Goal: Answer question/provide support

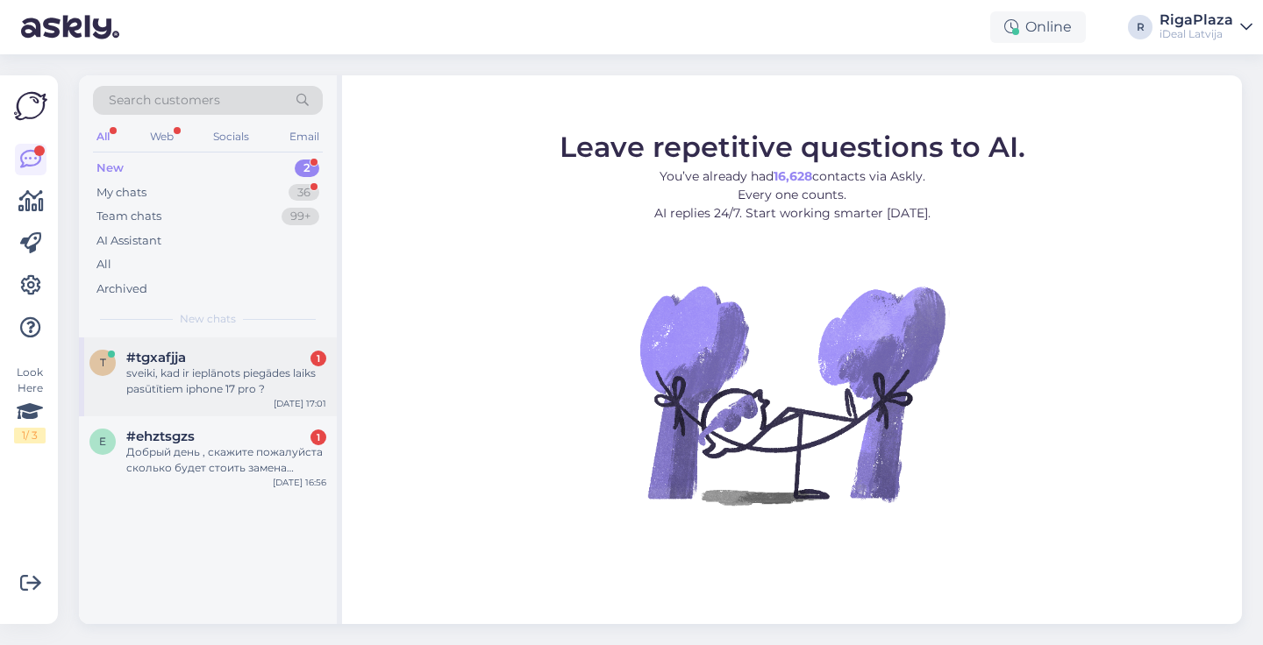
click at [253, 372] on div "sveiki, kad ir ieplānots piegādes laiks pasūtītiem iphone 17 pro ?" at bounding box center [226, 382] width 200 height 32
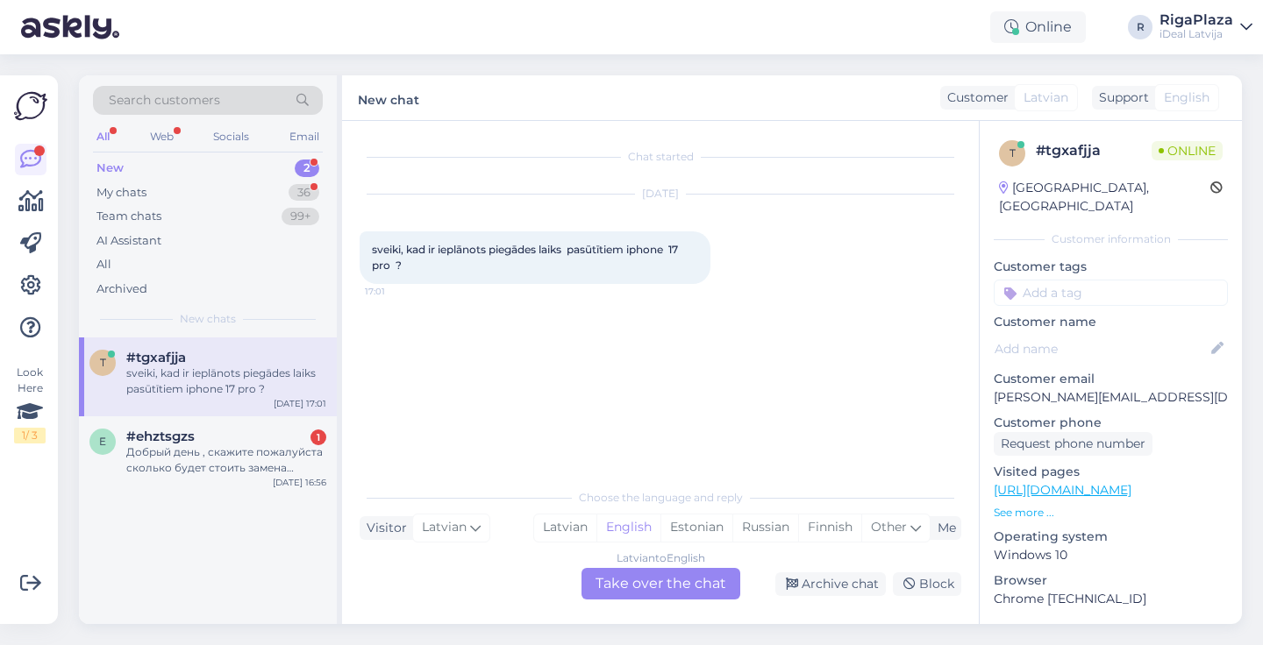
click at [301, 172] on div "2" at bounding box center [307, 169] width 25 height 18
click at [296, 181] on div "My chats 36" at bounding box center [208, 193] width 230 height 25
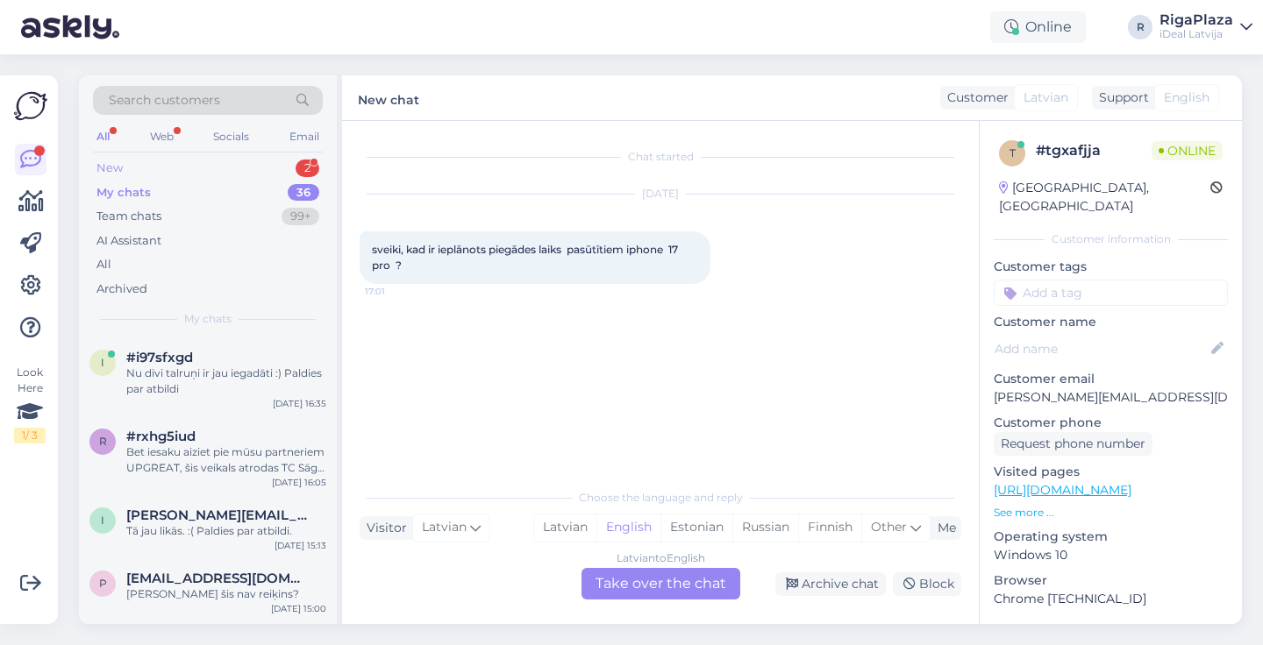
scroll to position [-1, 0]
click at [295, 162] on div "New 2" at bounding box center [208, 168] width 230 height 25
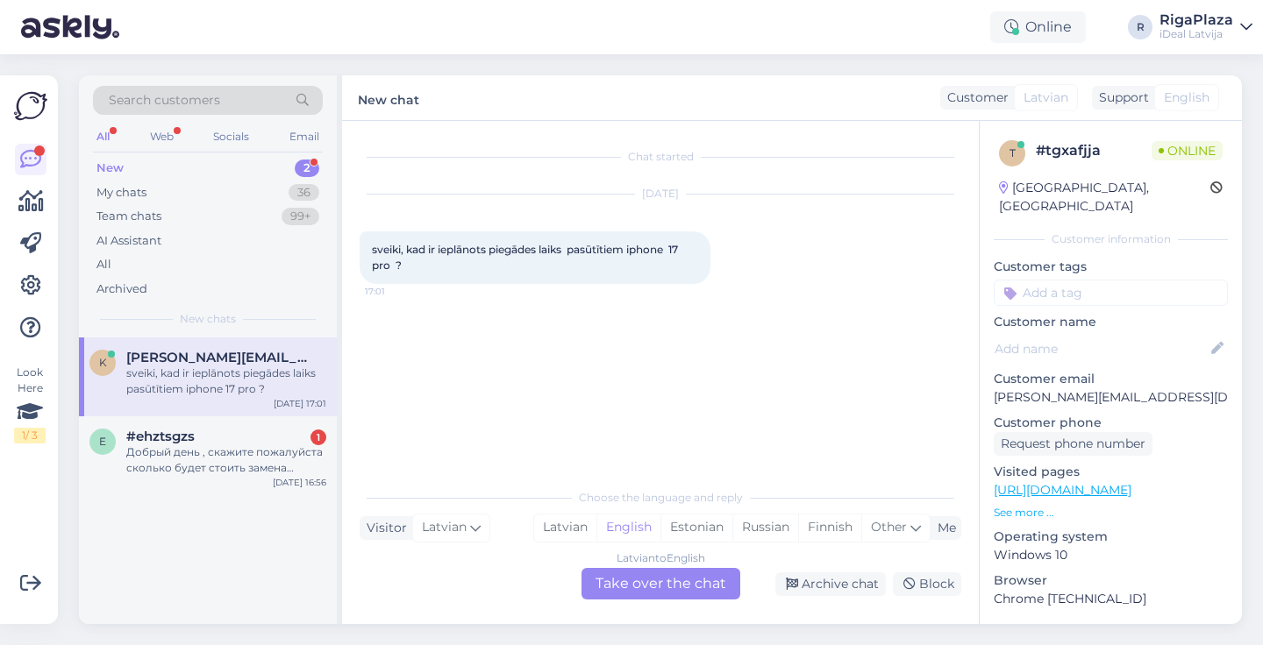
click at [246, 342] on div "k k.krimmele@gmail.com sveiki, kad ir ieplānots piegādes laiks pasūtītiem iphon…" at bounding box center [208, 377] width 258 height 79
click at [275, 186] on div "My chats 36" at bounding box center [208, 193] width 230 height 25
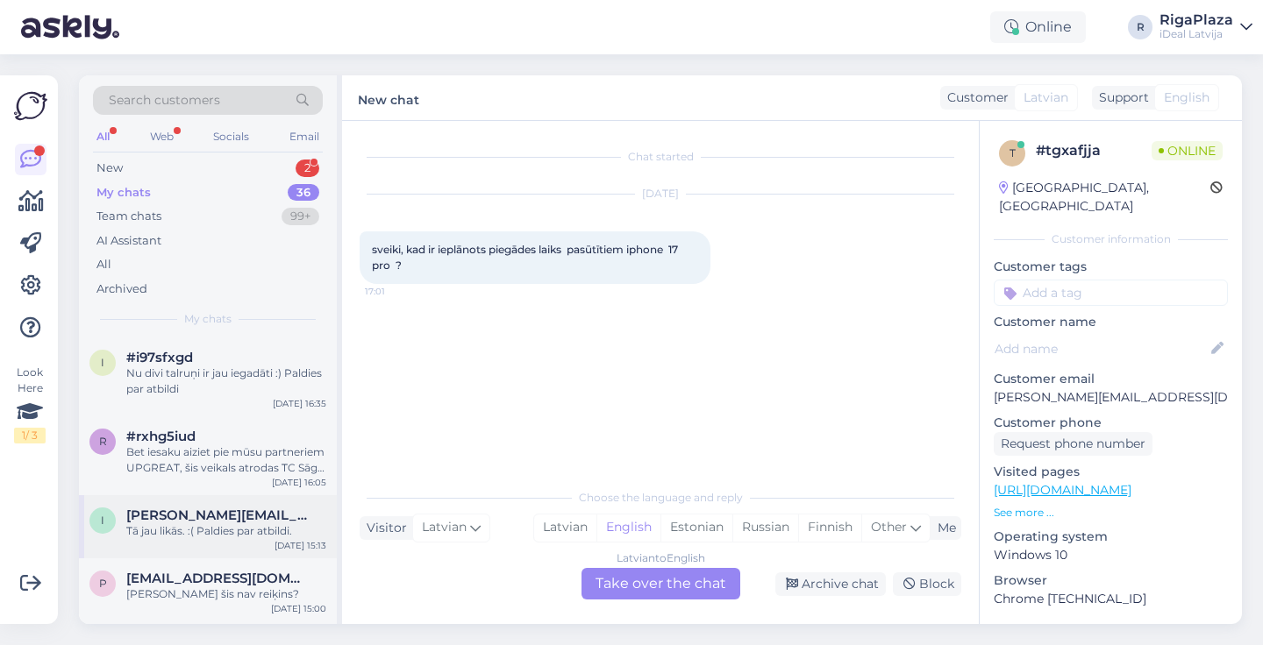
click at [253, 524] on div "Tā jau likās. :( Paldies par atbildi." at bounding box center [226, 531] width 200 height 16
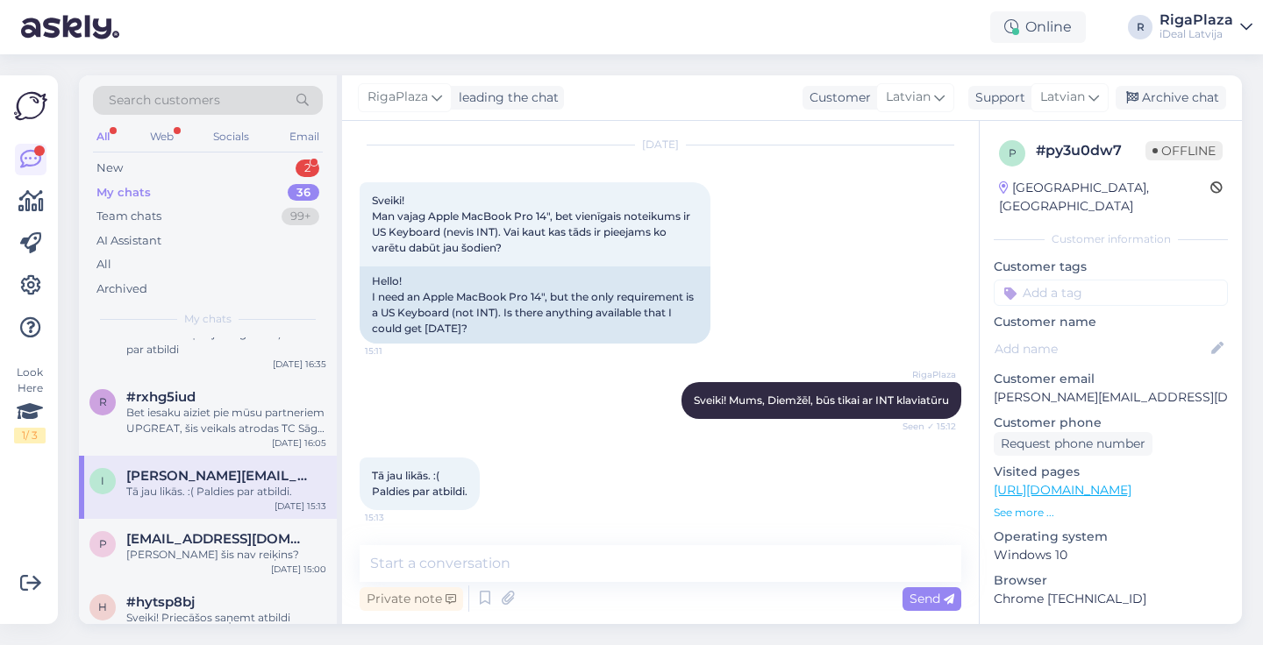
scroll to position [55, 0]
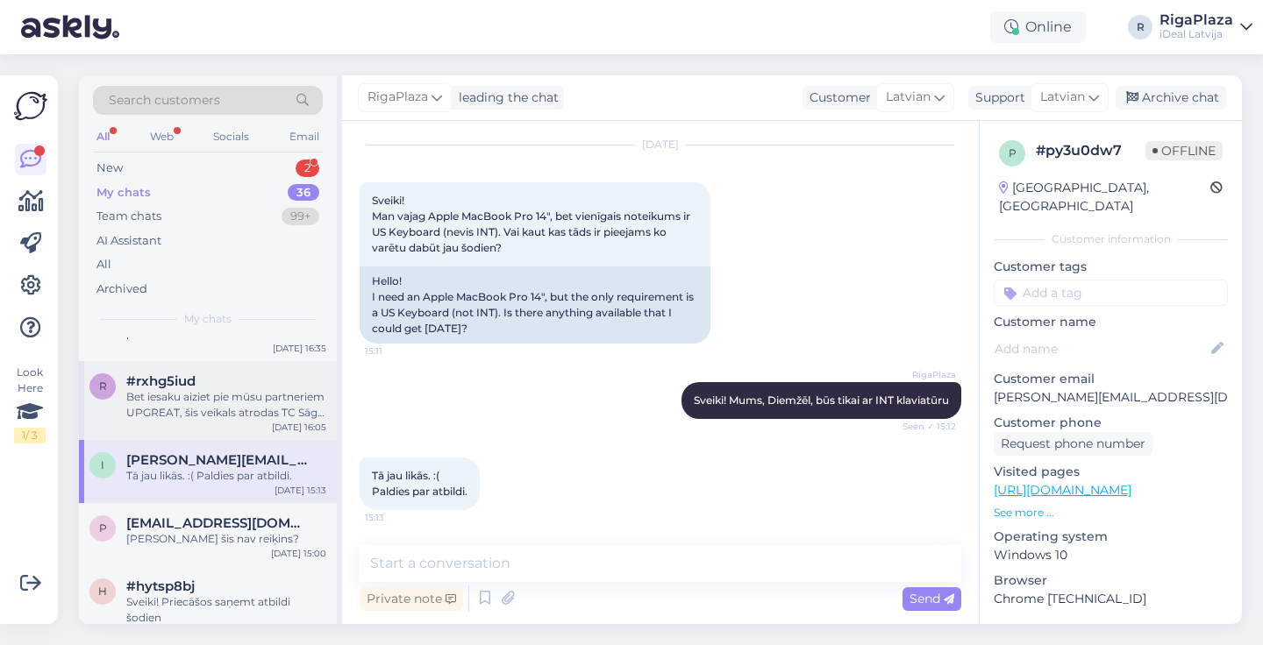
click at [266, 385] on div "#rxhg5iud" at bounding box center [226, 382] width 200 height 16
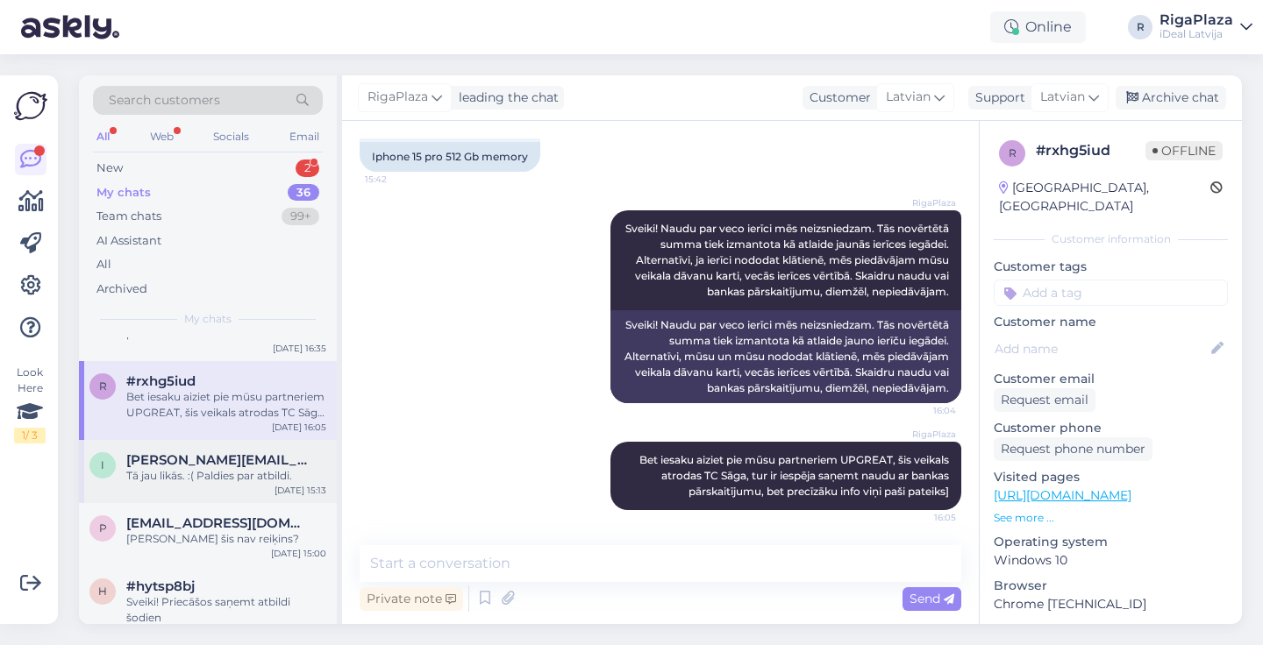
click at [251, 487] on div "i ilmars@gmail.com Tā jau likās. :( Paldies par atbildi. Oct 6 15:13" at bounding box center [208, 471] width 258 height 63
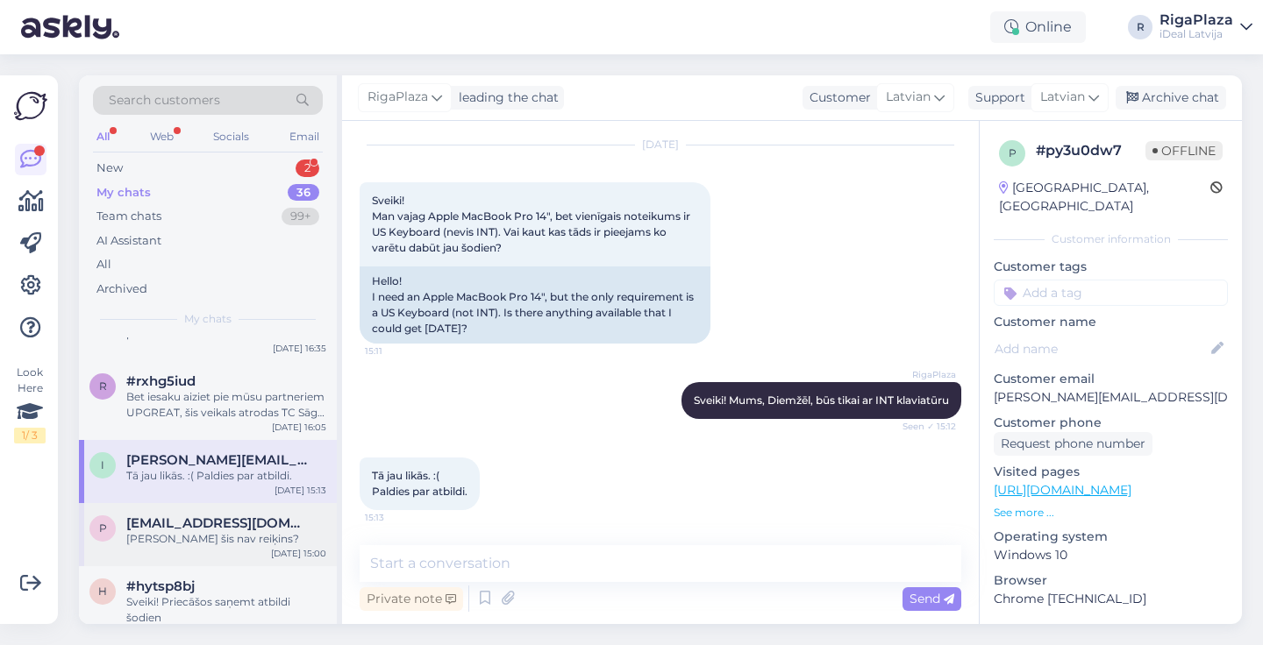
click at [259, 540] on div "Vaitad šis nav reiķins?" at bounding box center [226, 539] width 200 height 16
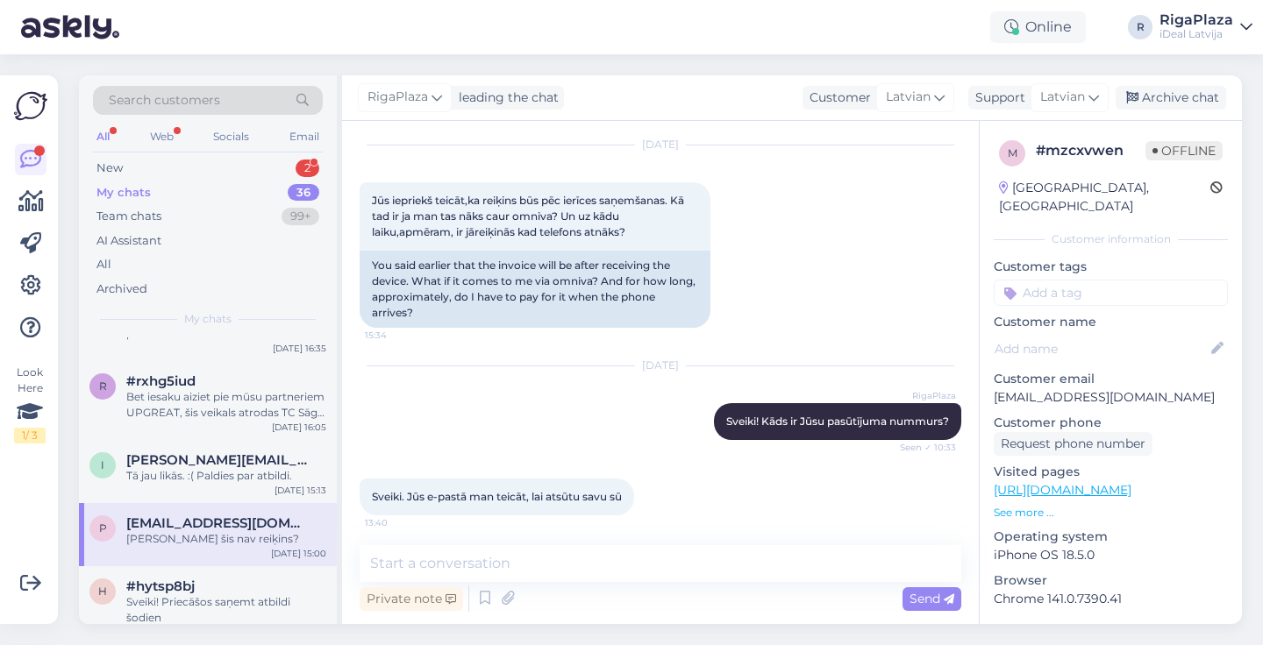
scroll to position [819, 0]
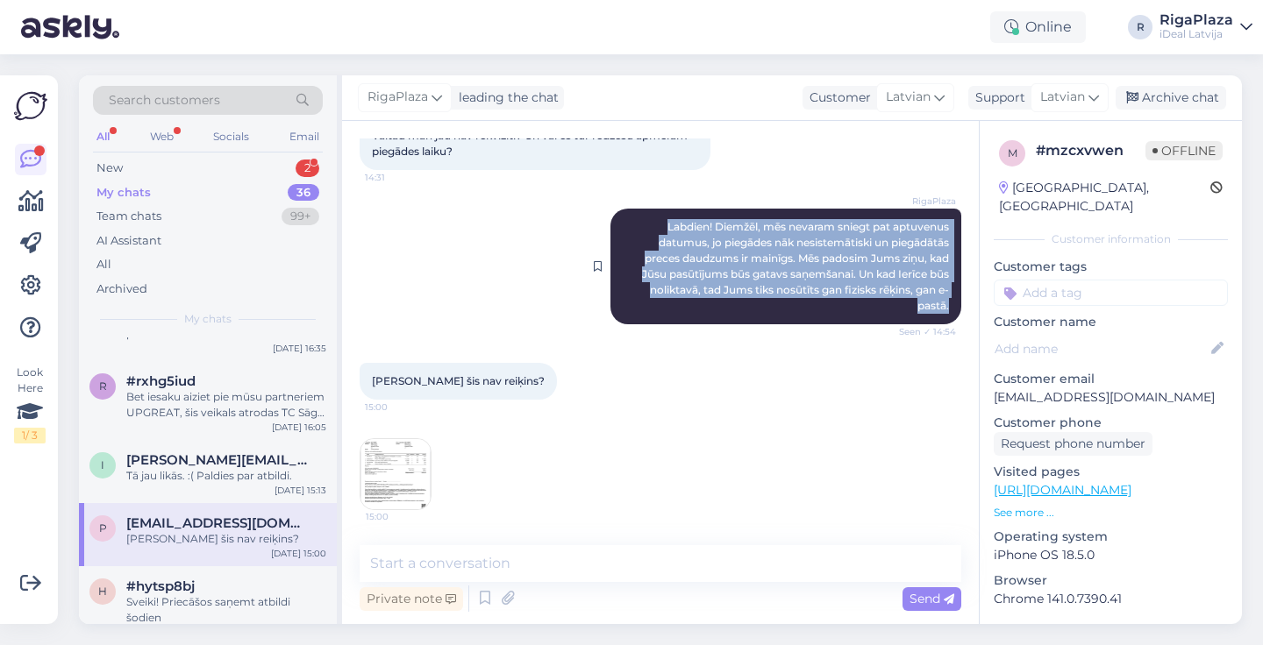
drag, startPoint x: 656, startPoint y: 223, endPoint x: 957, endPoint y: 299, distance: 310.3
click at [957, 299] on div "RigaPlaza Labdien! Diemžēl, mēs nevaram sniegt pat aptuvenus datumus, jo piegād…" at bounding box center [785, 267] width 351 height 116
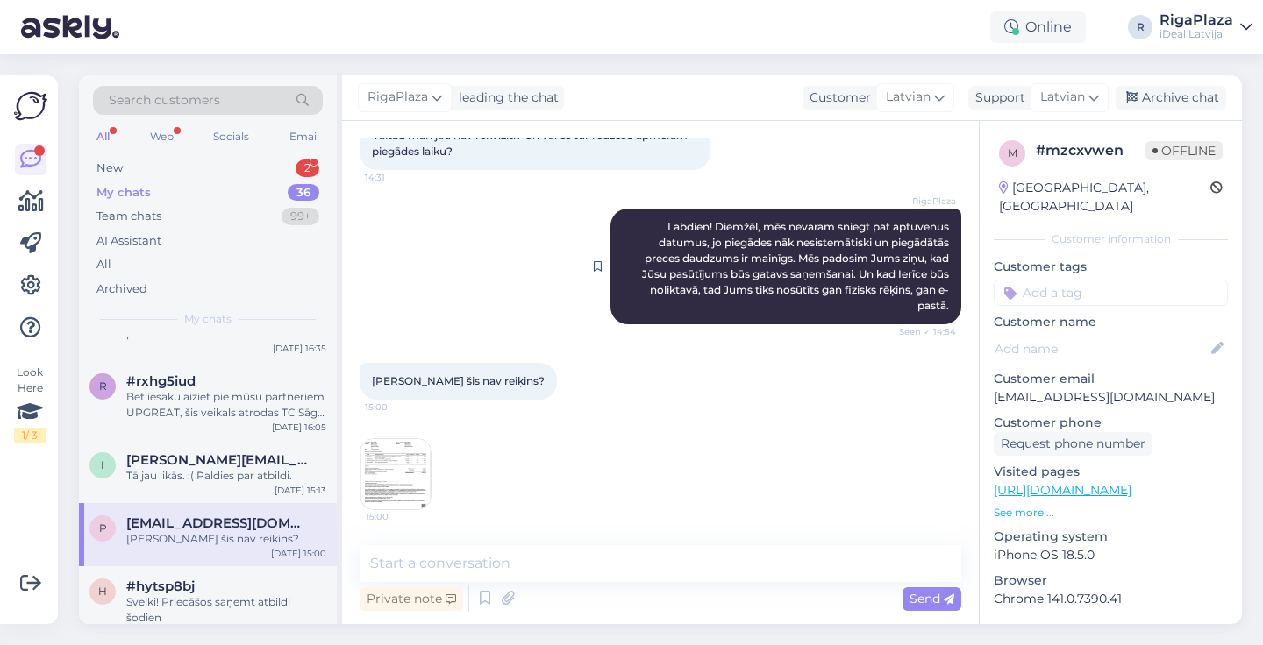
click at [872, 248] on span "Labdien! Diemžēl, mēs nevaram sniegt pat aptuvenus datumus, jo piegādes nāk nes…" at bounding box center [797, 266] width 310 height 92
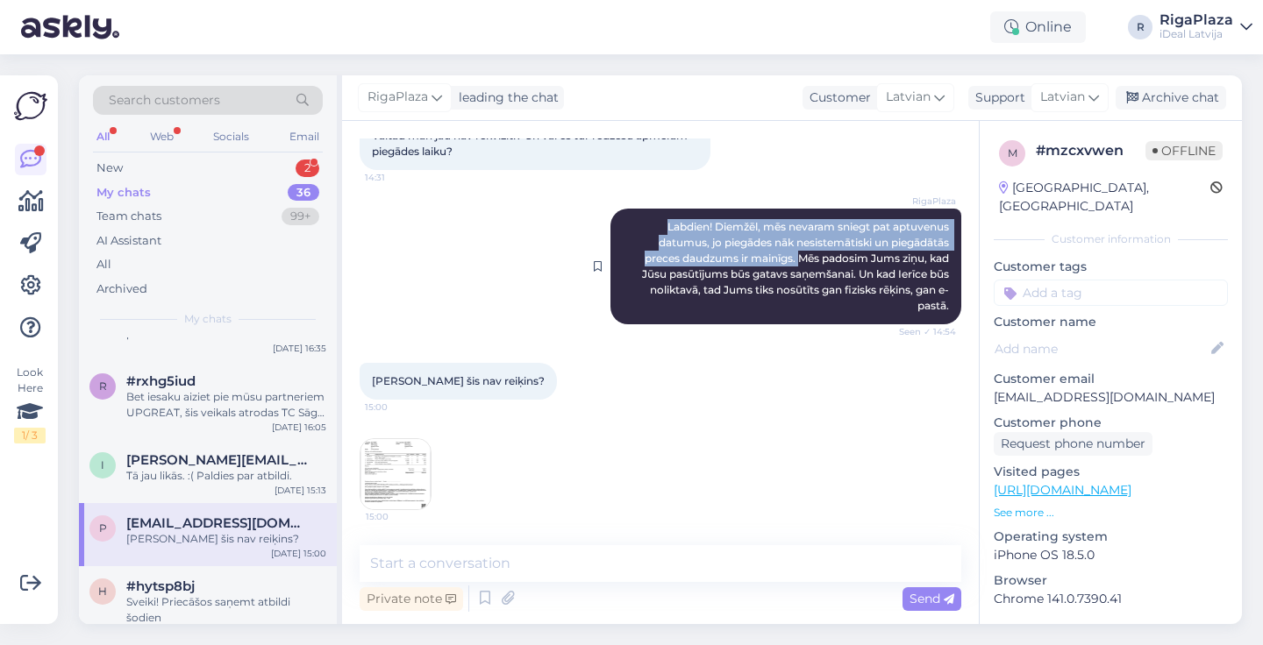
drag, startPoint x: 659, startPoint y: 224, endPoint x: 794, endPoint y: 260, distance: 139.5
click at [794, 260] on div "RigaPlaza Labdien! Diemžēl, mēs nevaram sniegt pat aptuvenus datumus, jo piegād…" at bounding box center [785, 267] width 351 height 116
copy span "Labdien! Diemžēl, mēs nevaram sniegt pat aptuvenus datumus, jo piegādes nāk nes…"
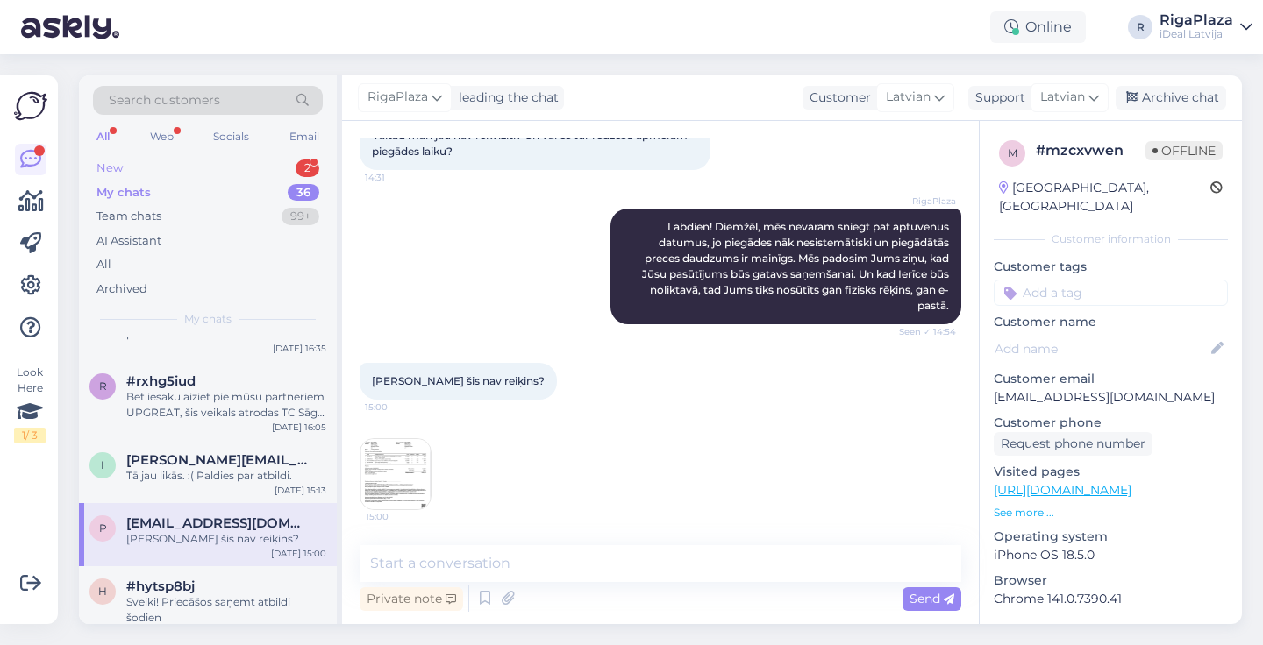
click at [288, 156] on div "New 2" at bounding box center [208, 168] width 230 height 25
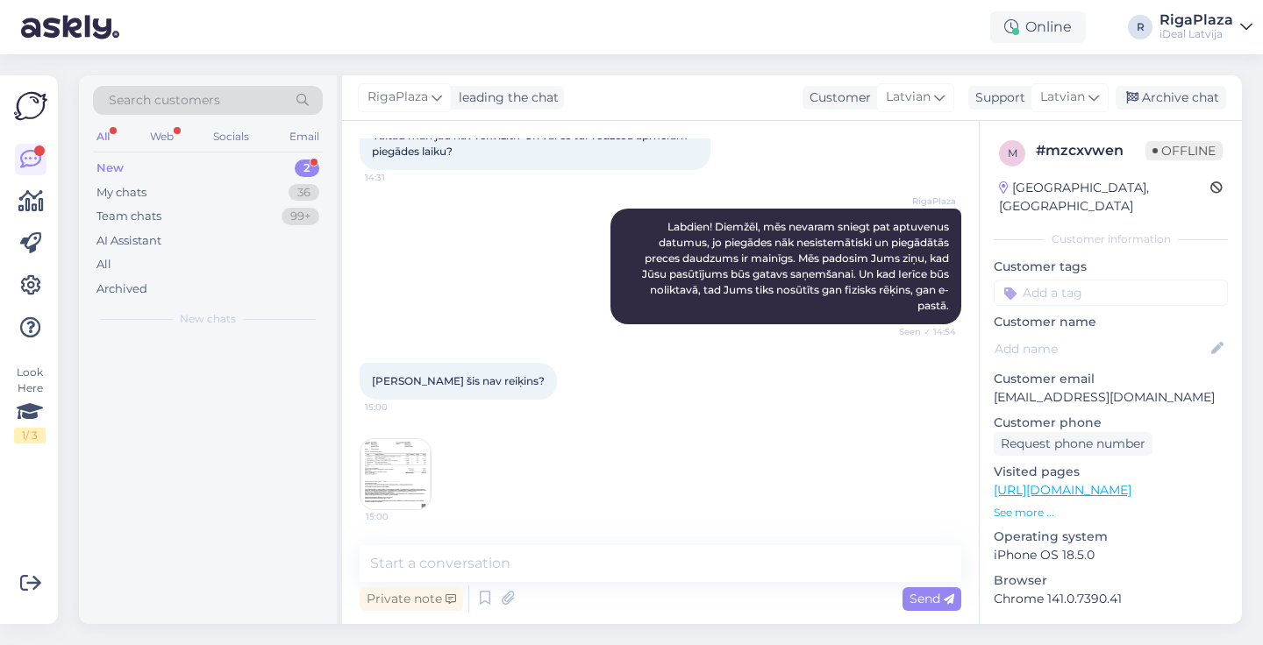
scroll to position [0, 0]
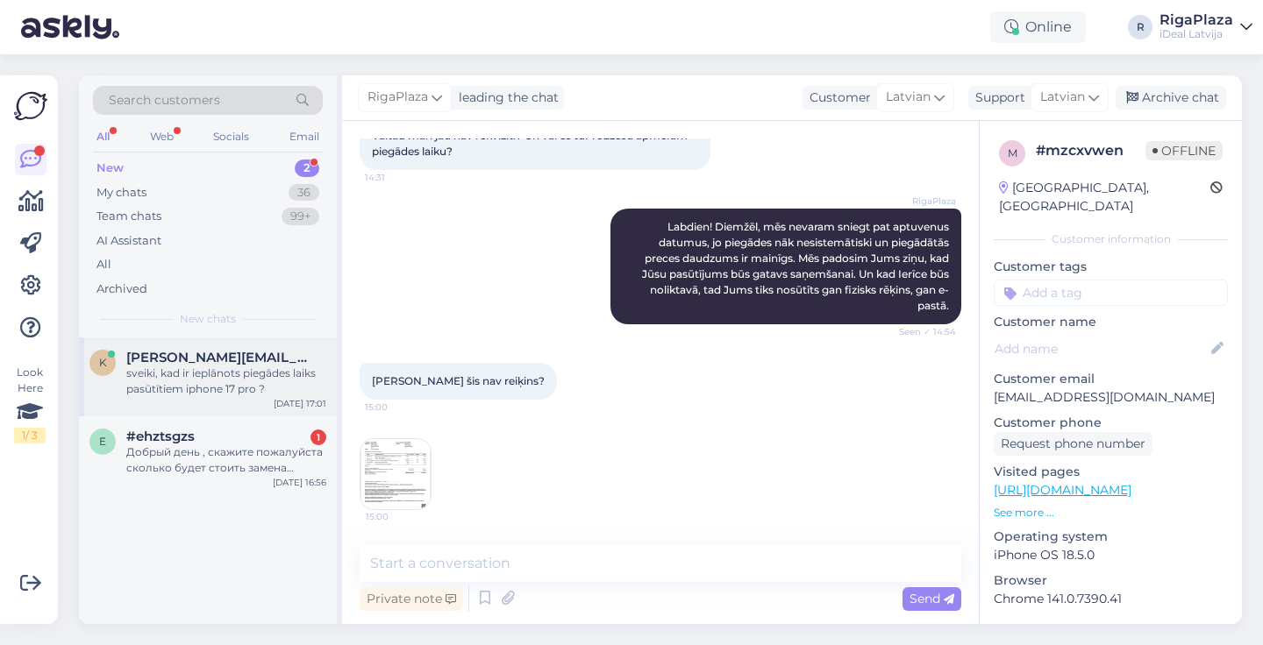
click at [262, 396] on div "k k.krimmele@gmail.com sveiki, kad ir ieplānots piegādes laiks pasūtītiem iphon…" at bounding box center [208, 377] width 258 height 79
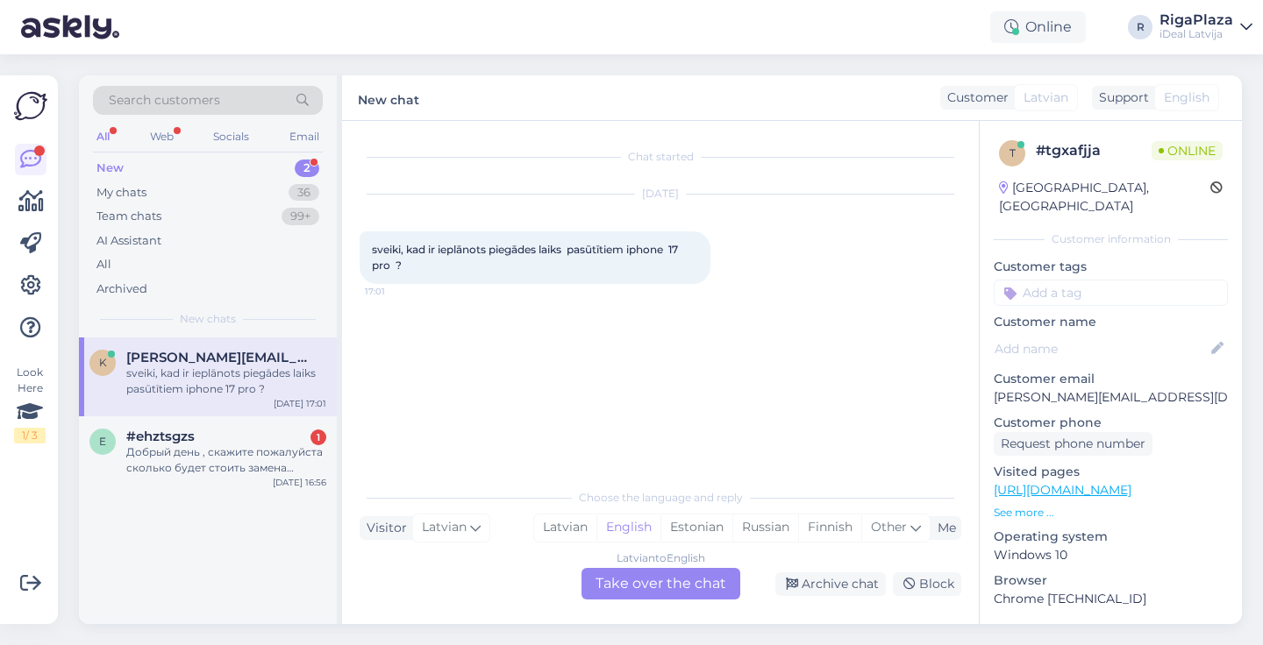
click at [670, 597] on div "Latvian to English Take over the chat" at bounding box center [660, 584] width 159 height 32
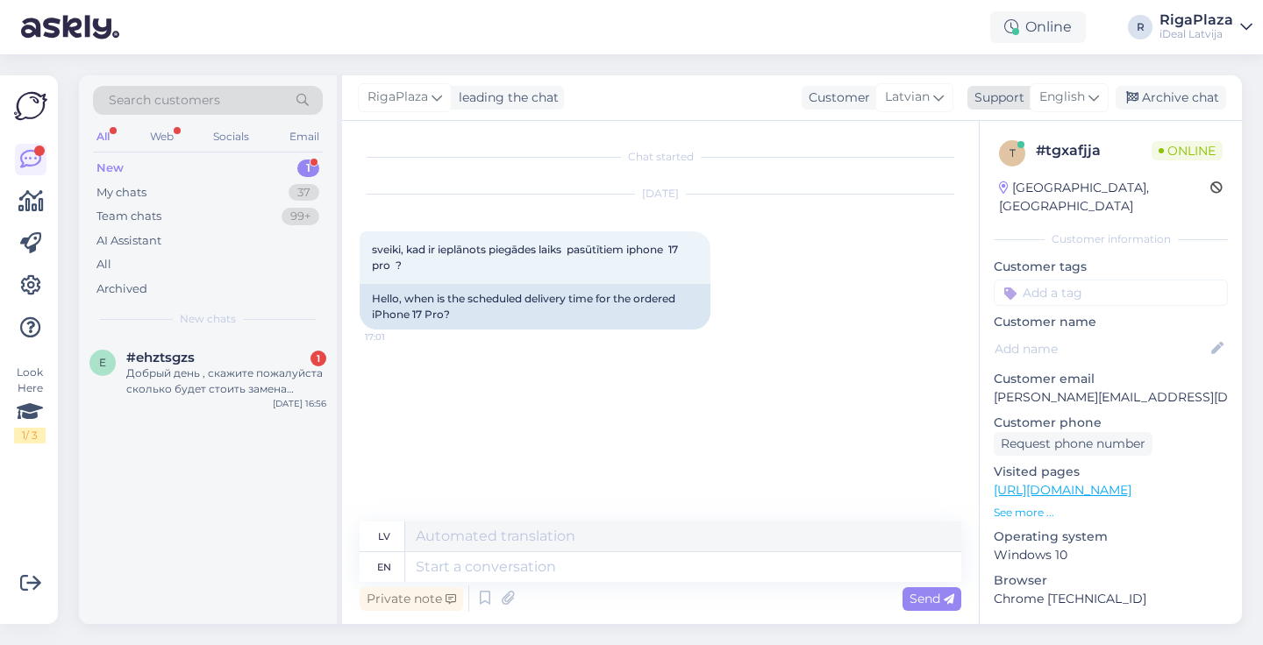
click at [1079, 103] on span "English" at bounding box center [1062, 97] width 46 height 19
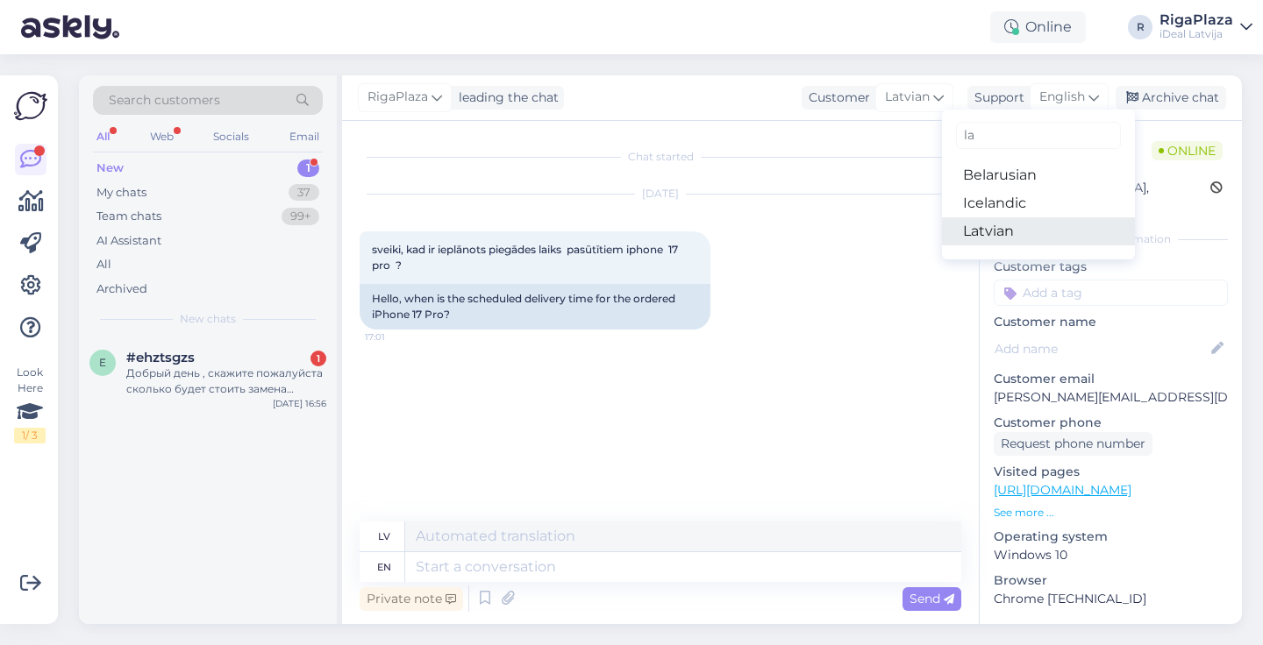
type input "la"
click at [969, 242] on link "Latvian" at bounding box center [1038, 231] width 193 height 28
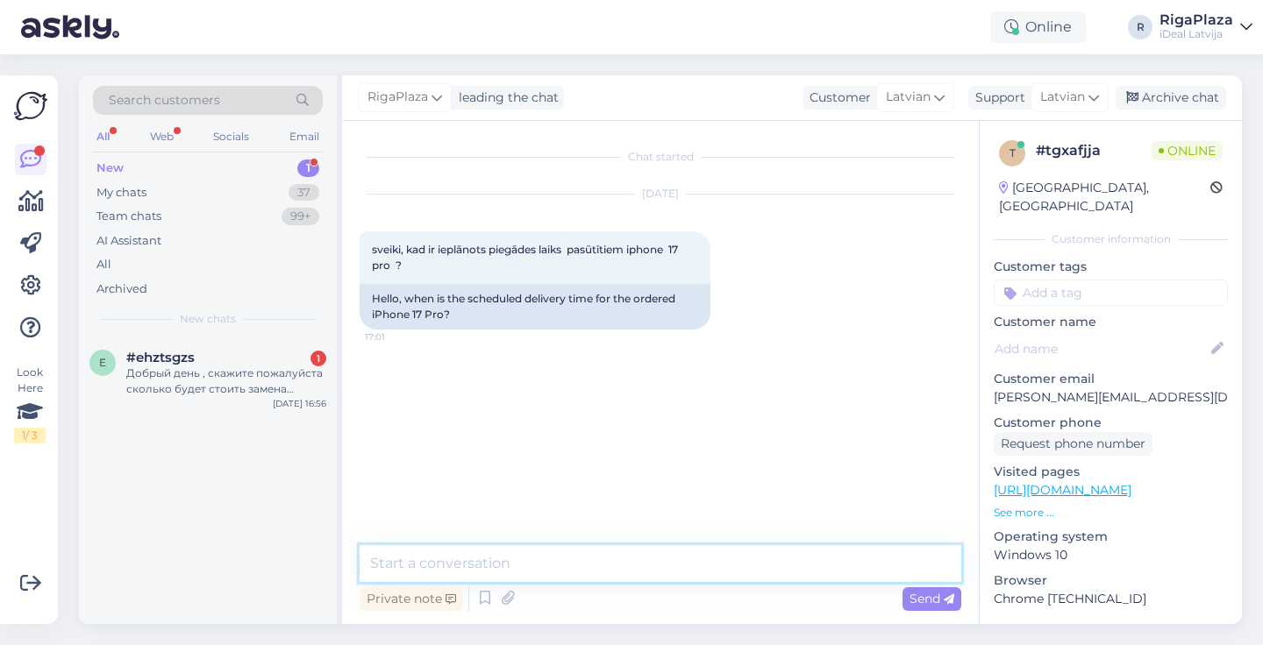
click at [678, 557] on textarea at bounding box center [659, 563] width 601 height 37
click at [530, 556] on textarea at bounding box center [659, 563] width 601 height 37
paste textarea "Labdien! Diemžēl, mēs nevaram sniegt pat aptuvenus datumus, jo piegādes nāk nes…"
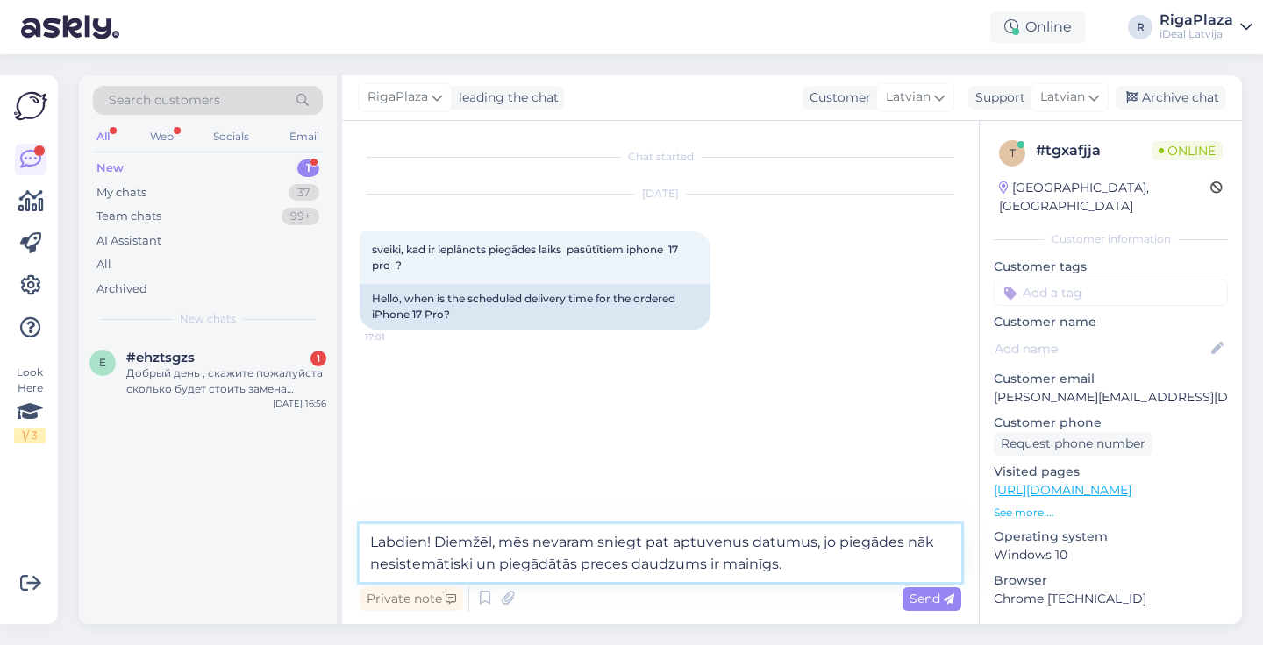
type textarea "Labdien! Diemžēl, mēs nevaram sniegt pat aptuvenus datumus, jo piegādes nāk nes…"
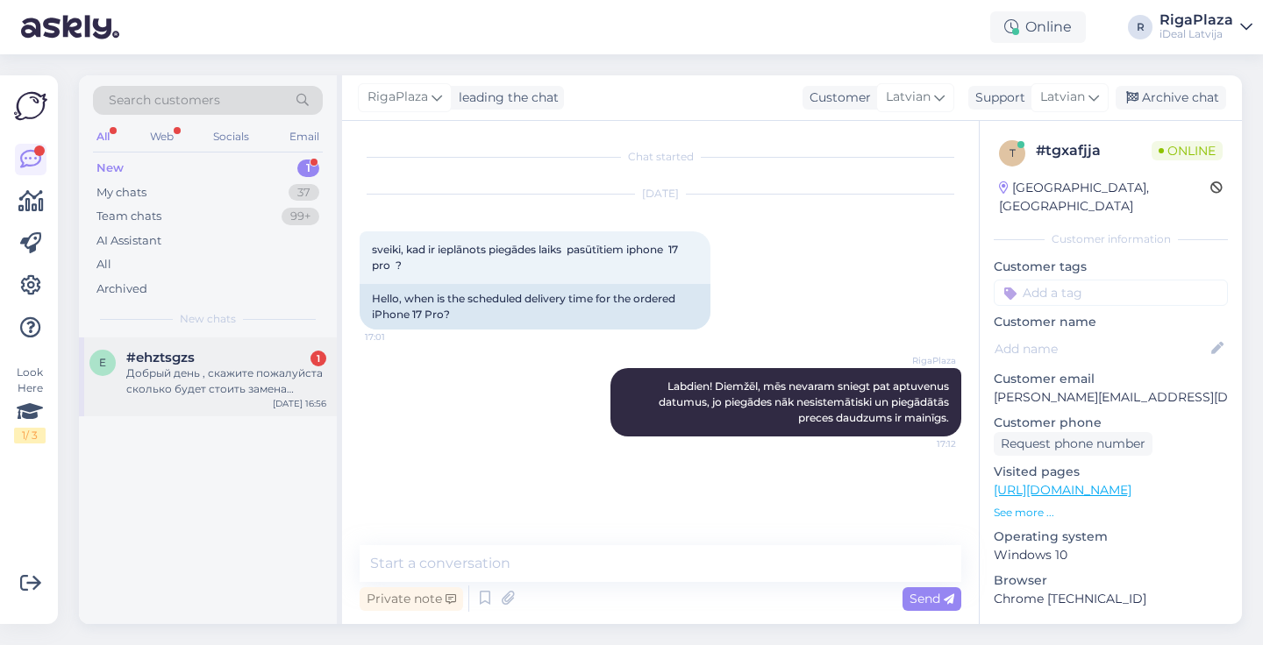
click at [267, 402] on div "e #ehztsgzs 1 Добрый день , скажите пожалуйста сколько будет стоить замена бата…" at bounding box center [208, 377] width 258 height 79
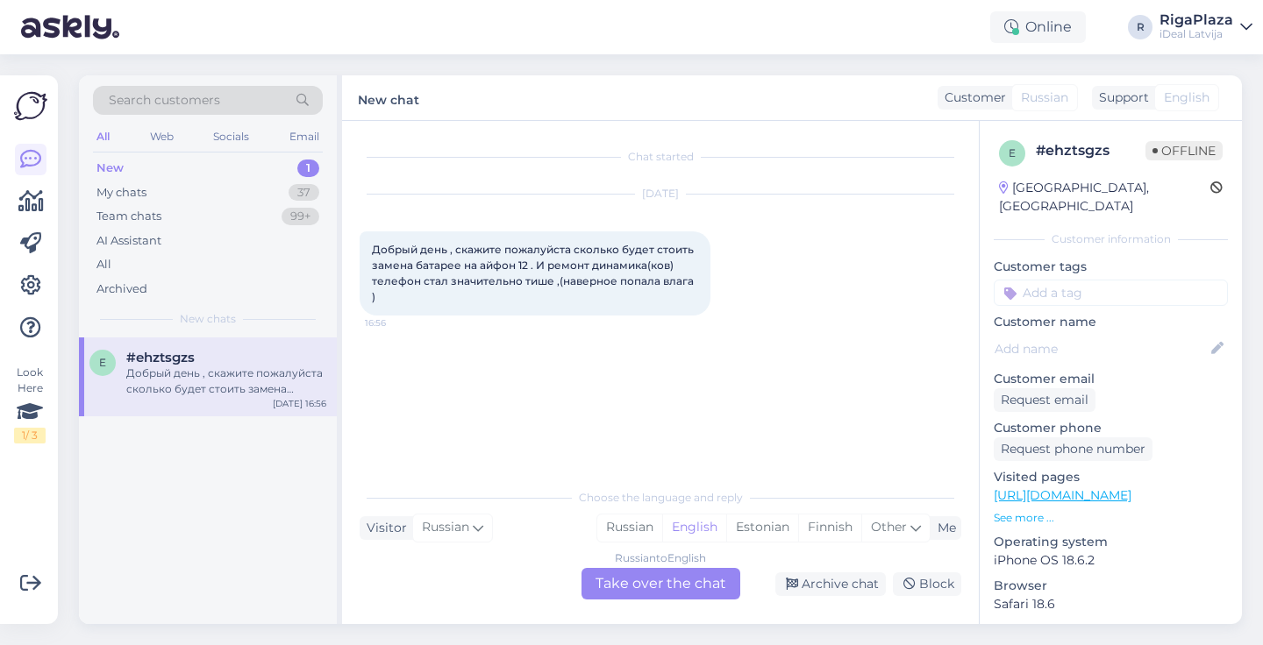
click at [693, 594] on div "Russian to English Take over the chat" at bounding box center [660, 584] width 159 height 32
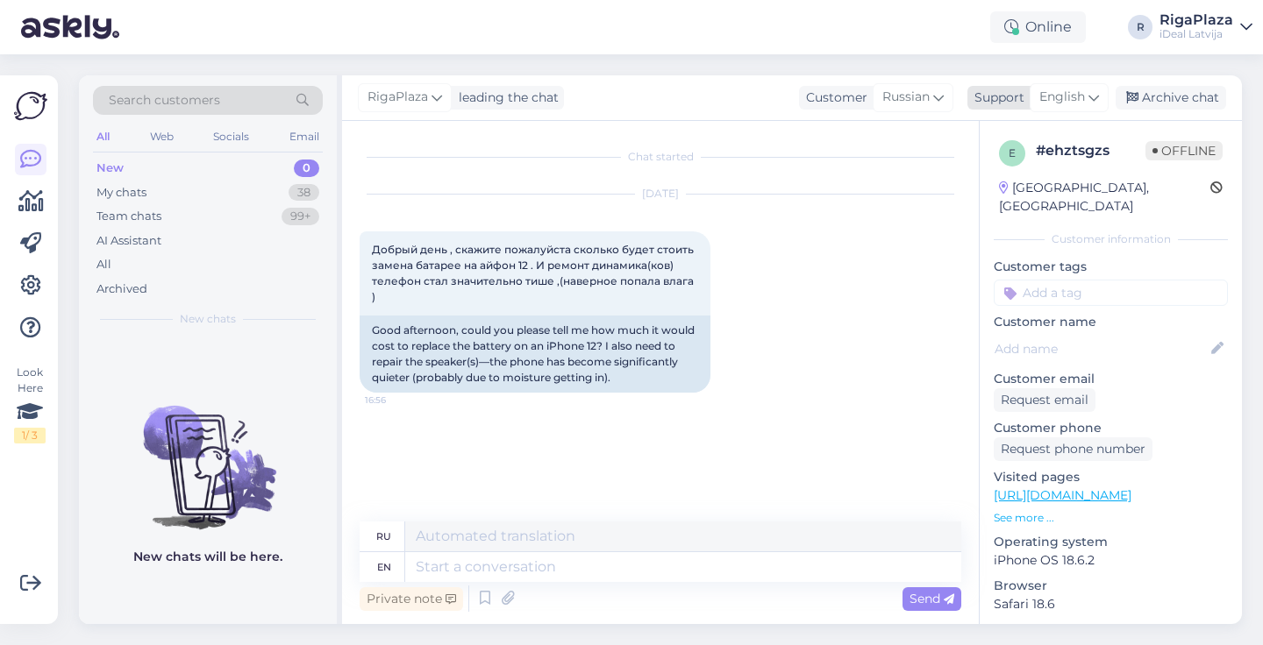
click at [1091, 103] on icon at bounding box center [1093, 97] width 11 height 19
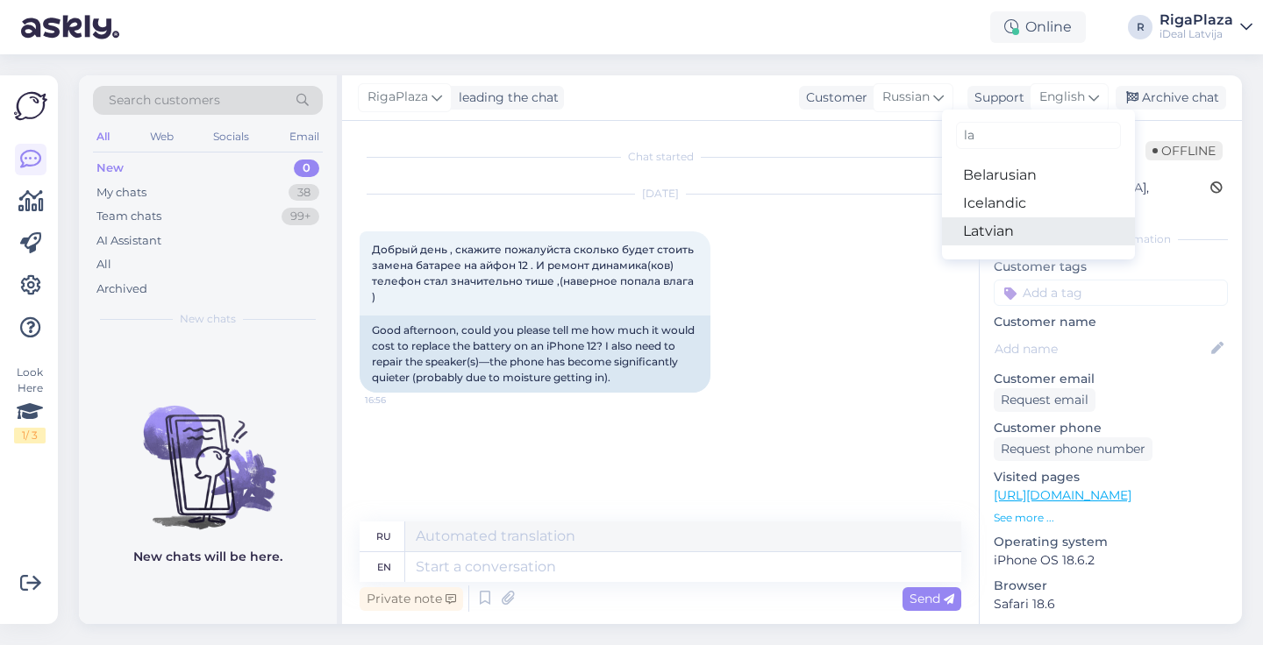
click at [993, 229] on link "Latvian" at bounding box center [1038, 231] width 193 height 28
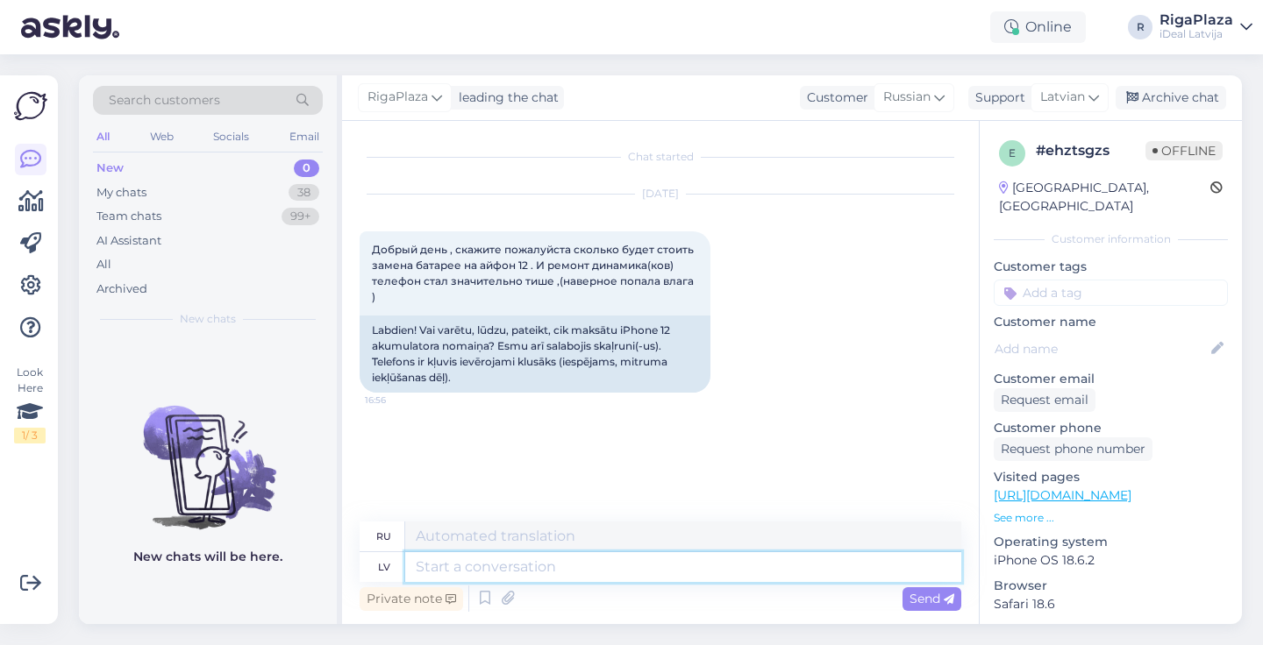
click at [597, 579] on textarea at bounding box center [683, 567] width 556 height 30
type textarea "Sveiki!"
type textarea "Привет!"
type textarea "Sveiki! iPhone"
click at [418, 560] on textarea "Sveiki! iPhone" at bounding box center [683, 567] width 556 height 30
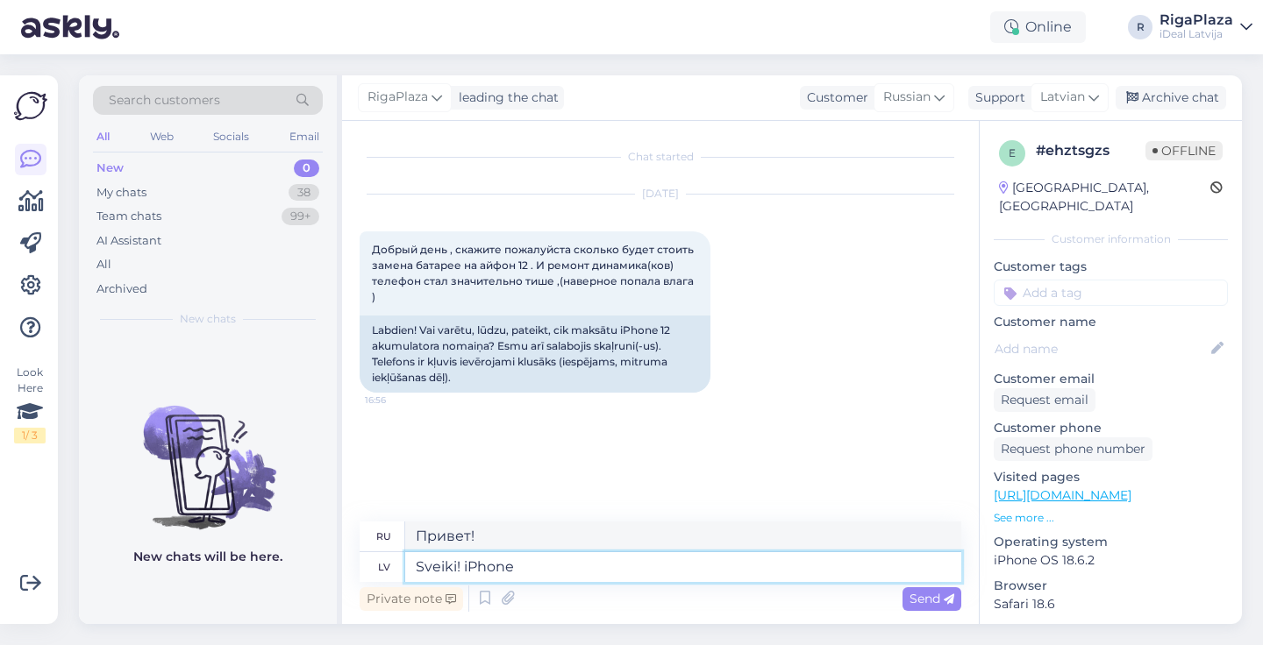
click at [418, 560] on textarea "Sveiki! iPhone" at bounding box center [683, 567] width 556 height 30
type textarea "Привет! iPhone"
type textarea "Laba Diena! iPhone"
click at [614, 562] on textarea "Laba Diena! iPhone" at bounding box center [683, 567] width 556 height 30
type textarea "Добрый день! iPhone"
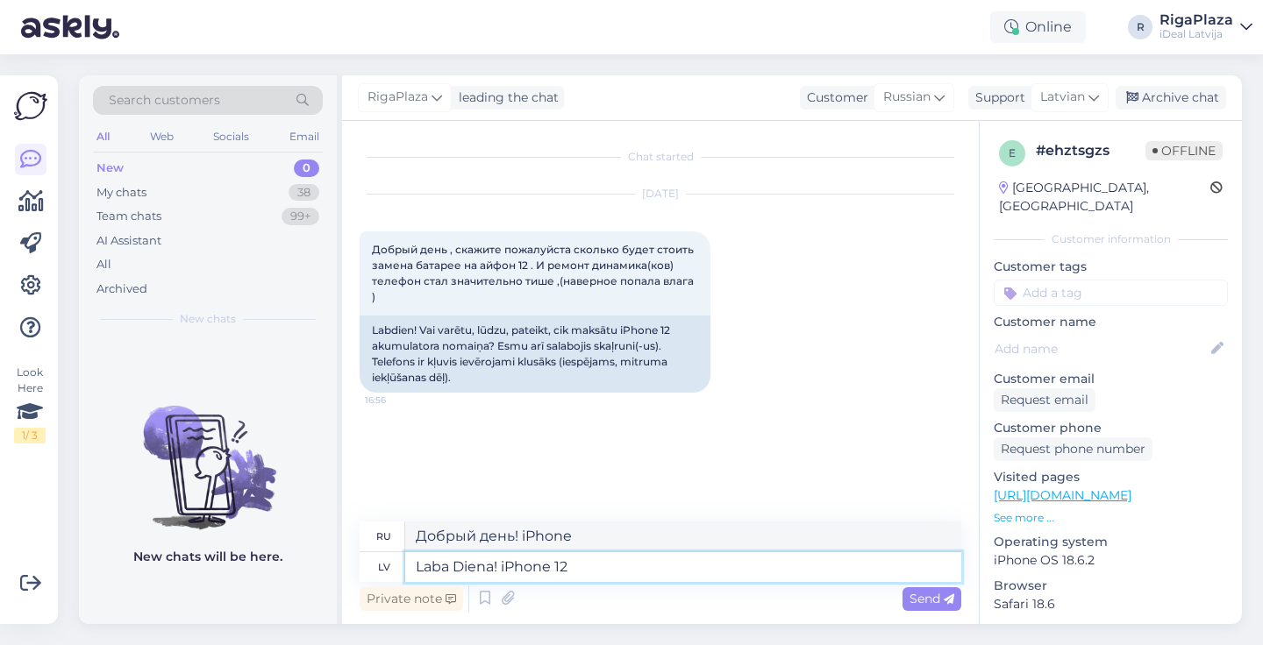
type textarea "Laba Diena! iPhone 12"
type textarea "Добрый день! iPhone 12"
type textarea "Laba Diena! iPhone 12 baterijas r"
type textarea "Добрый день! Аккумуляторы для iPhone 12"
type textarea "Laba Diena! iPhone 12 baterijas remonts a"
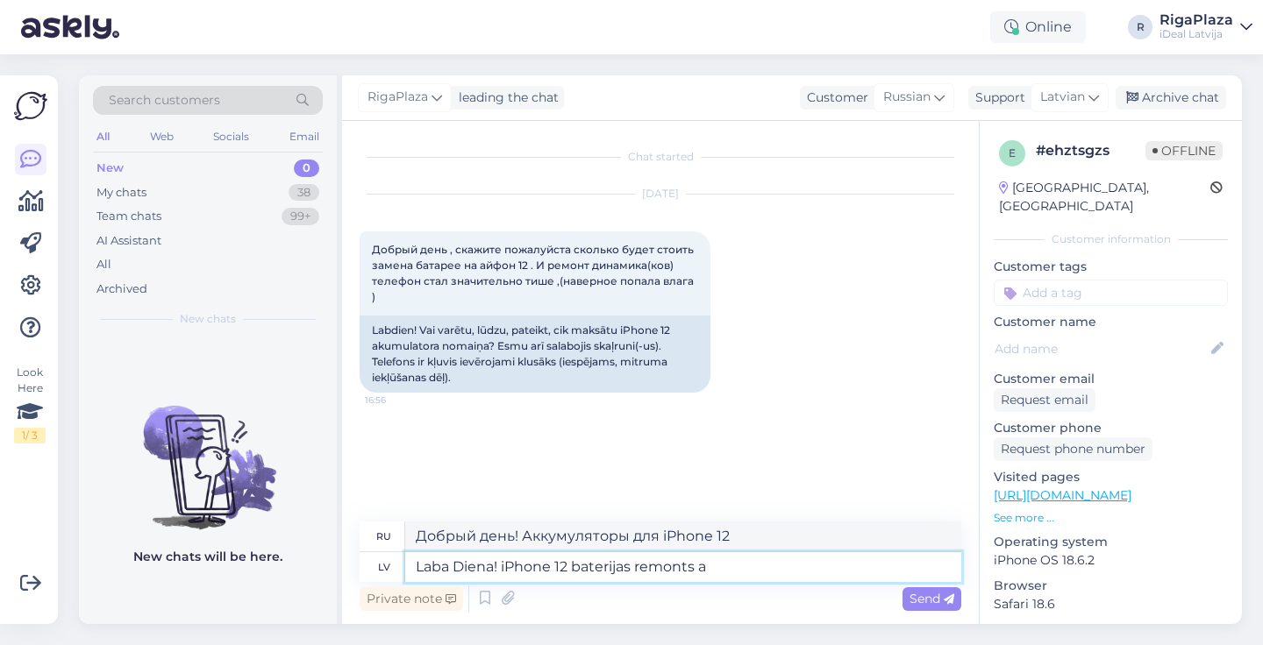
type textarea "Добрый день! Ремонт аккумулятора iPhone 12"
type textarea "Laba Diena! iPhone 12 baterijas remonts ar visu"
type textarea "Добрый день! Ремонт аккумулятора iPhone 12 с помощью"
type textarea "Laba Diena! iPhone 12 baterijas remonts ar visu da"
type textarea "Добрый день! Ремонт аккумулятора iPhone 12 со всем необходимым"
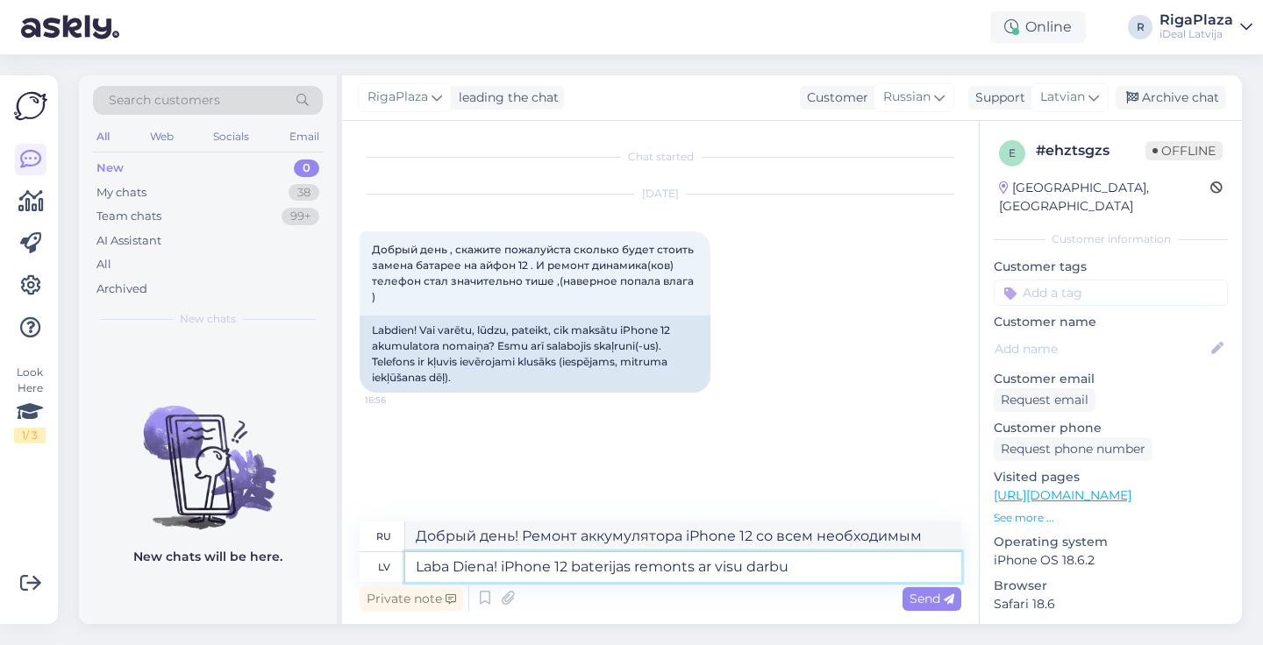
type textarea "Laba Diena! iPhone 12 baterijas remonts ar visu darbu k"
type textarea "Добрый день! Ремонт аккумулятора iPhone 12 со всеми работами"
type textarea "Laba Diena! iPhone 12 baterijas remonts ar visu darbu kopā izmaksās"
type textarea "Добрый день! Ремонт аккумулятора iPhone 12 со всеми работами будет стоить"
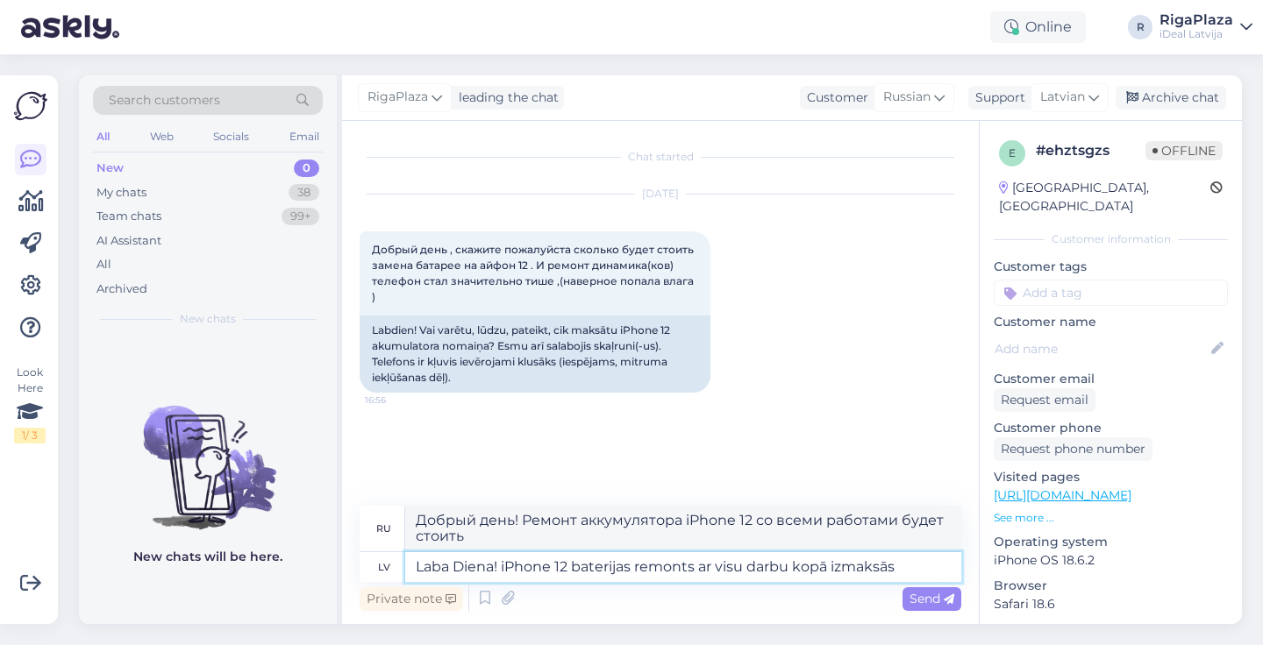
click at [730, 566] on textarea "Laba Diena! iPhone 12 baterijas remonts ar visu darbu kopā izmaksās" at bounding box center [683, 567] width 556 height 30
click at [916, 567] on textarea "Laba Diena! iPhone 12 baterijas remonts ar visu darbu kopā izmaksās" at bounding box center [683, 567] width 556 height 30
type textarea "Laba Diena! iPhone 12 baterijas remonts ar visu darbu kopā izmaksās 89 e"
type textarea "Добрый день! Ремонт аккумулятора iPhone 12 со всеми работами обойдётся в 89."
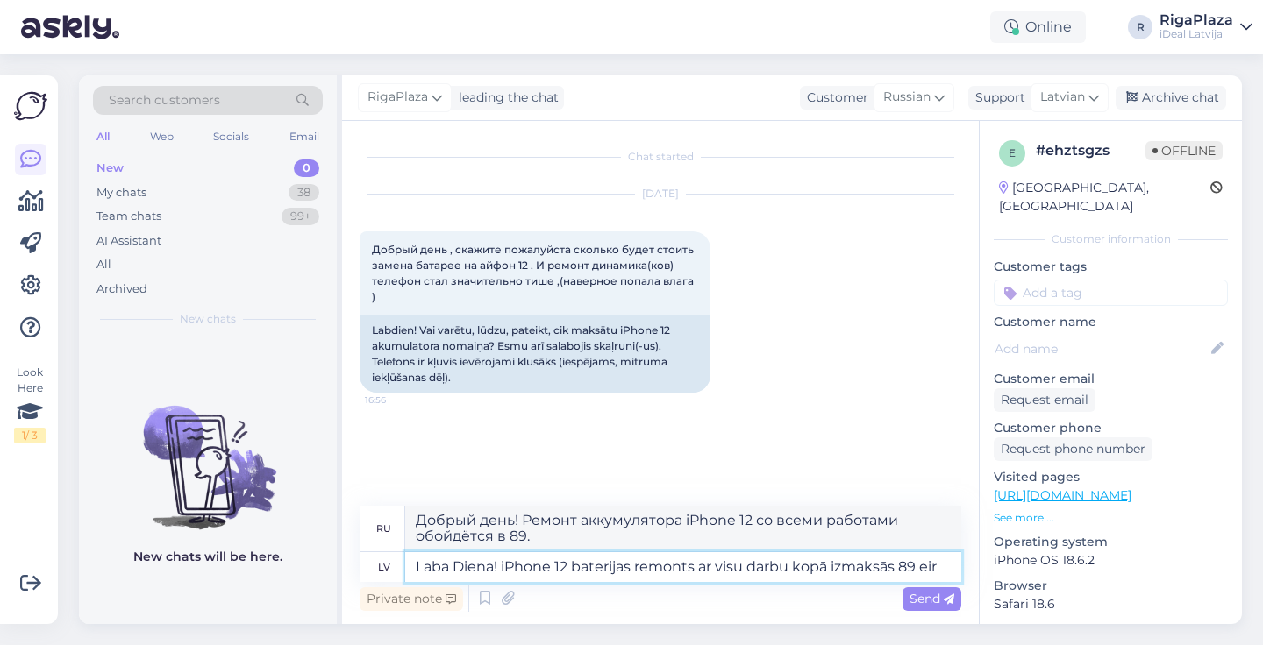
type textarea "Laba Diena! iPhone 12 baterijas remonts ar visu darbu kopā izmaksās 89 eiro"
type textarea "Добрый день! Ремонт аккумулятора iPhone 12 со всеми работами обойдётся в 89 евр…"
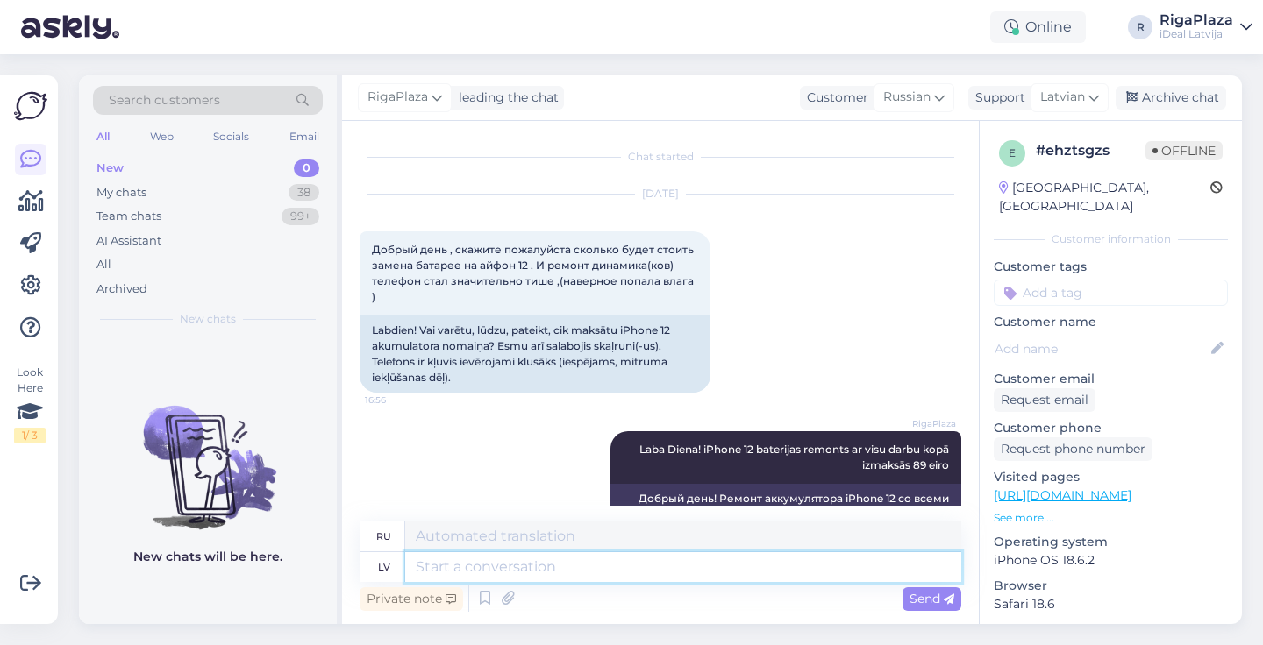
scroll to position [27, 0]
